Goal: Check status: Check status

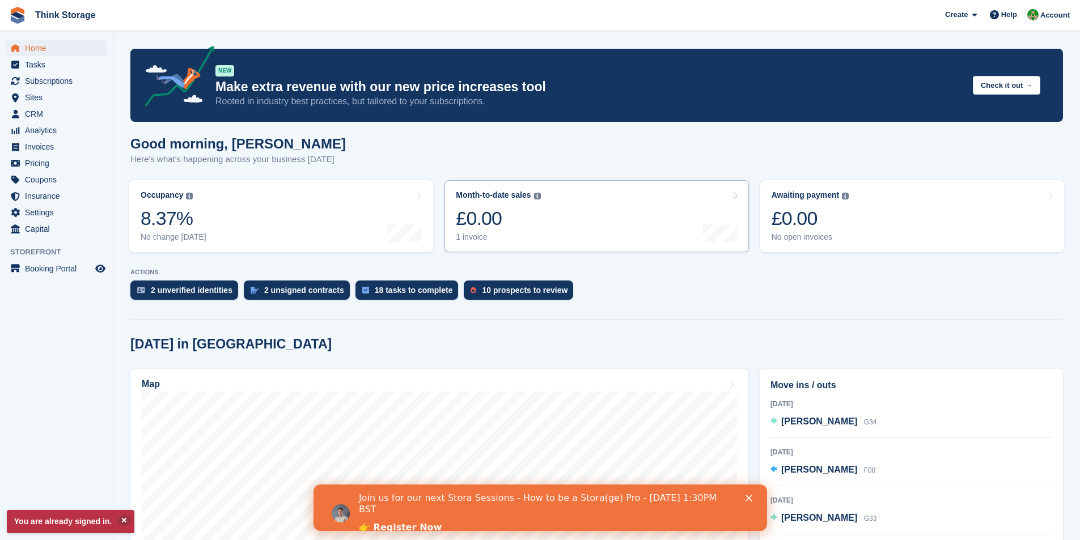
click at [492, 220] on div "£0.00" at bounding box center [498, 218] width 84 height 23
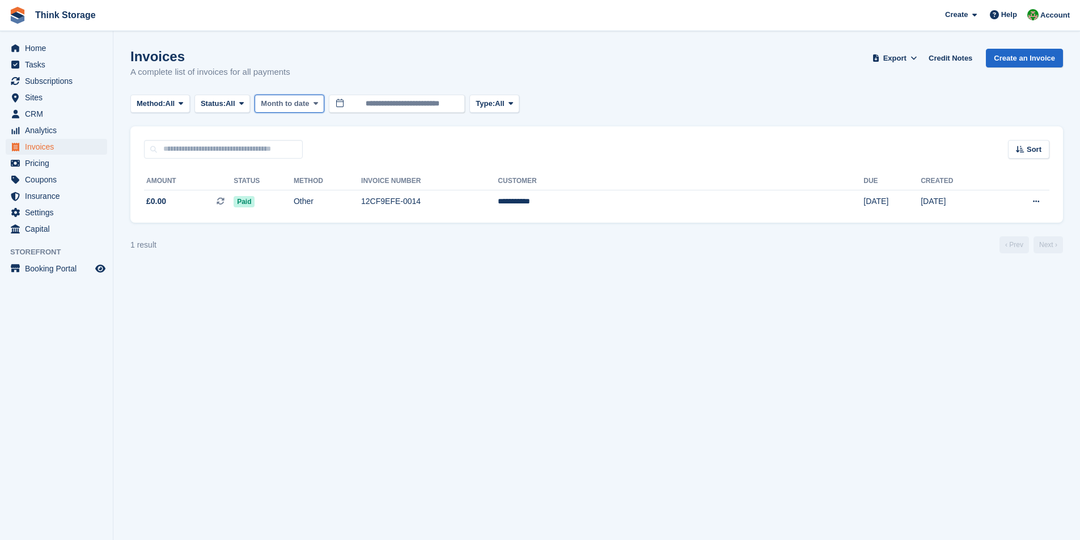
click at [299, 102] on span "Month to date" at bounding box center [285, 103] width 48 height 11
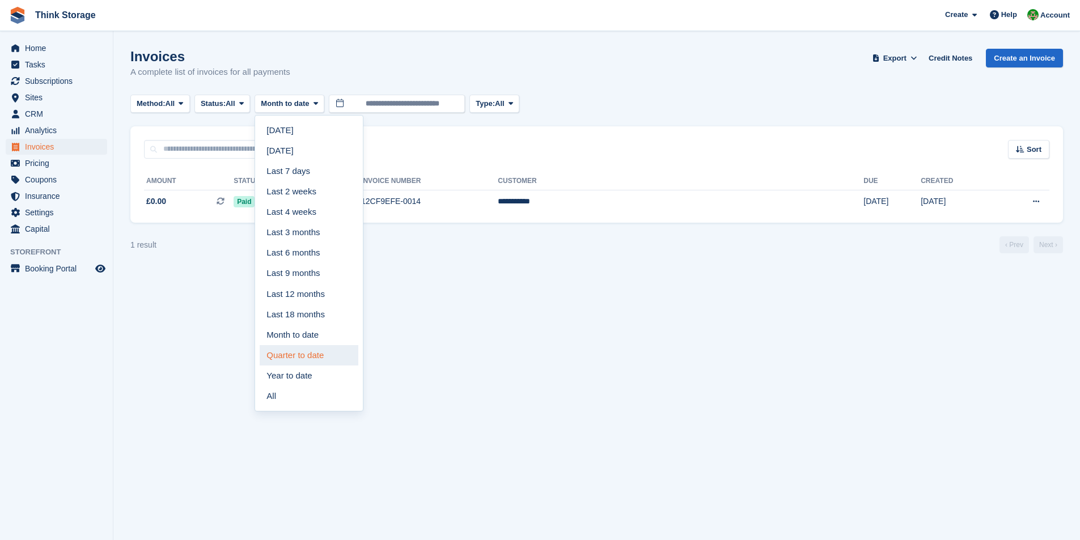
click at [302, 356] on link "Quarter to date" at bounding box center [309, 355] width 99 height 20
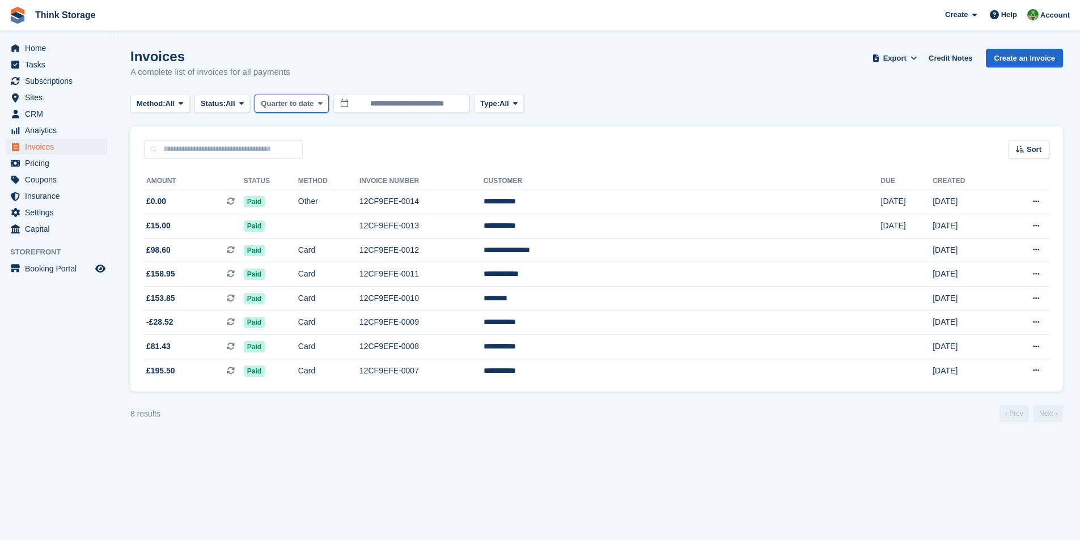
click at [304, 100] on span "Quarter to date" at bounding box center [287, 103] width 53 height 11
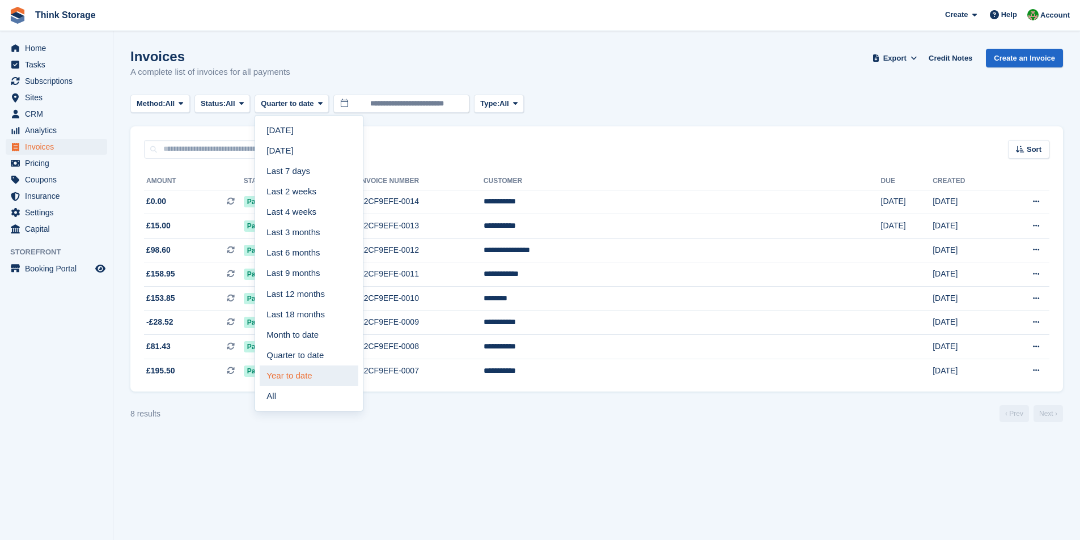
click at [312, 379] on link "Year to date" at bounding box center [309, 376] width 99 height 20
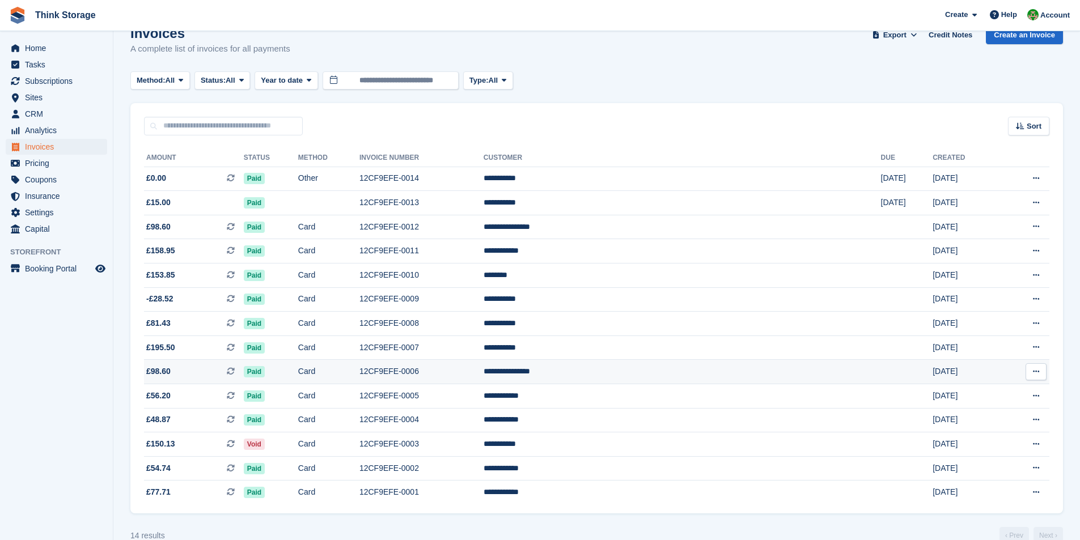
scroll to position [44, 0]
